Goal: Check status: Check status

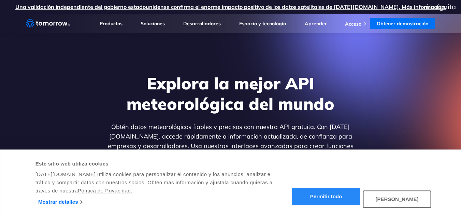
click at [336, 196] on font "Permitir todo" at bounding box center [326, 197] width 32 height 6
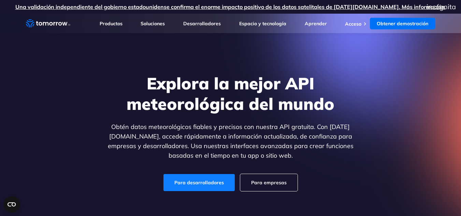
click at [210, 186] on link "Para desarrolladores" at bounding box center [199, 182] width 71 height 17
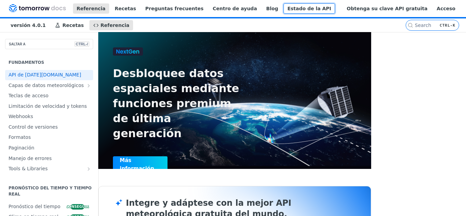
click at [320, 11] on font "Estado de la API" at bounding box center [310, 8] width 44 height 5
